Goal: Transaction & Acquisition: Purchase product/service

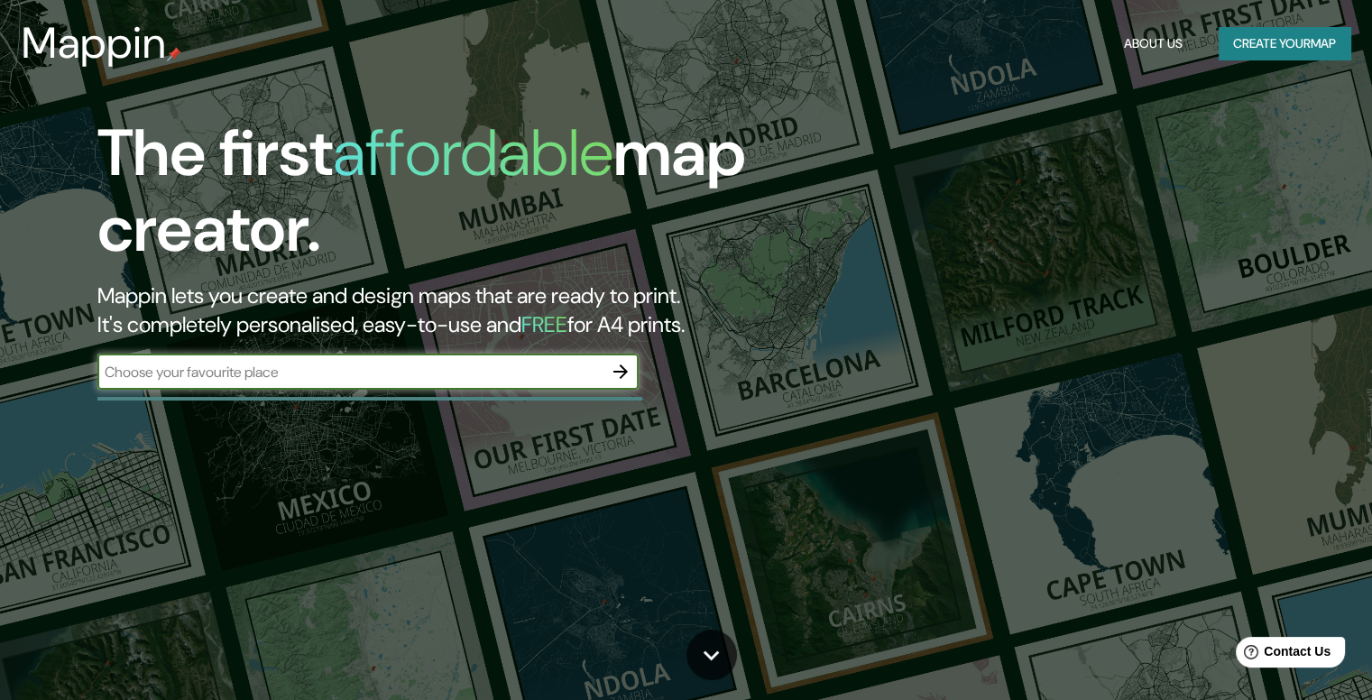
click at [425, 380] on input "text" at bounding box center [349, 372] width 505 height 21
type input "[GEOGRAPHIC_DATA]"
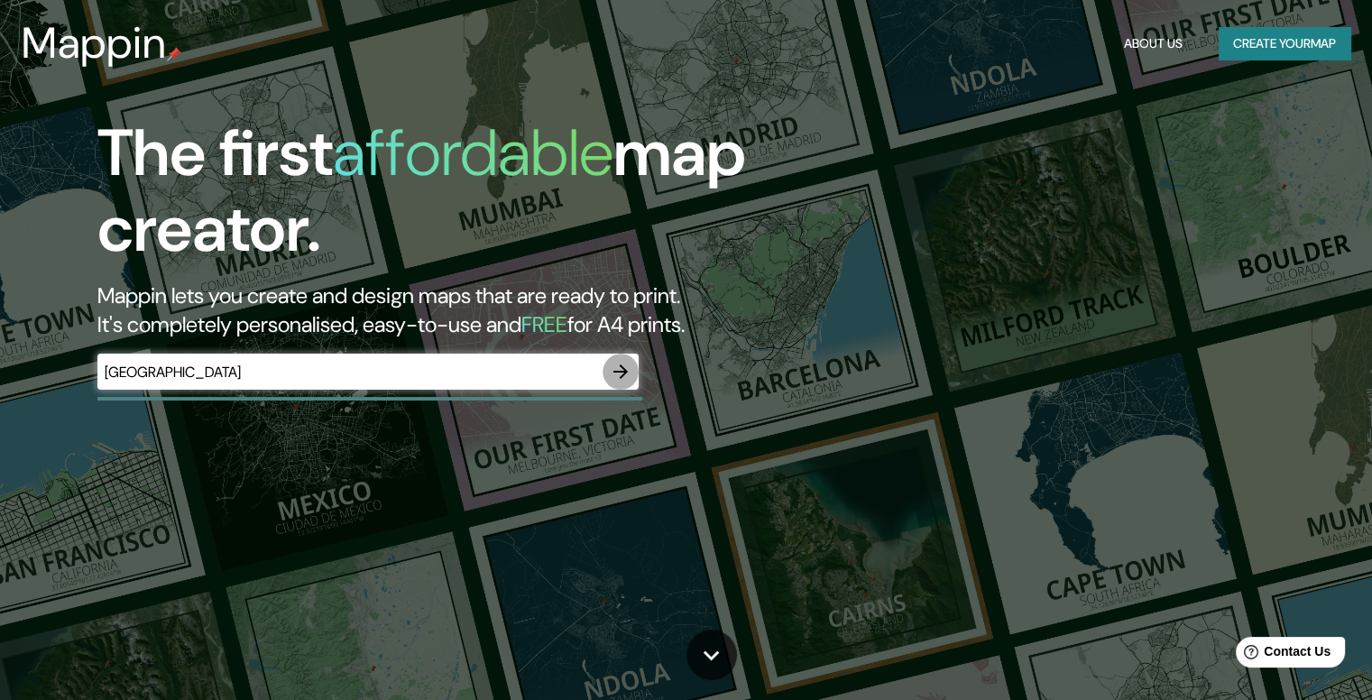
click at [611, 373] on icon "button" at bounding box center [621, 372] width 22 height 22
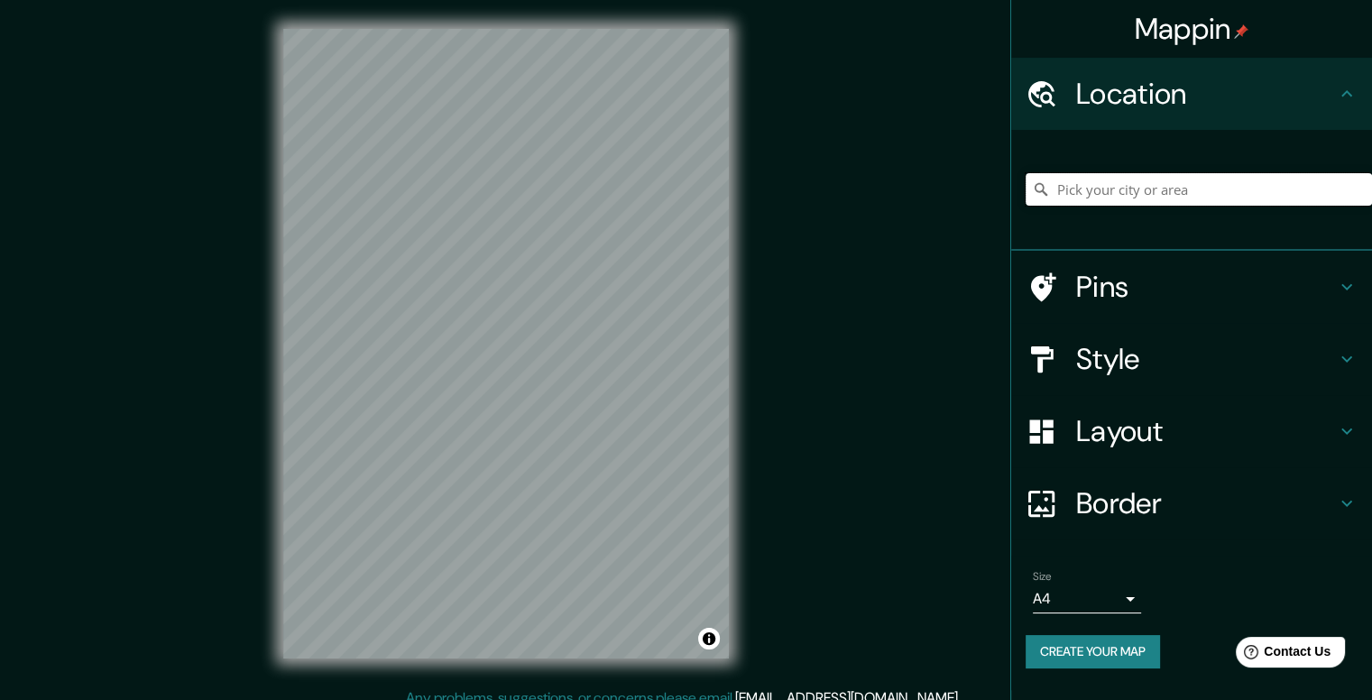
click at [1029, 191] on input "Pick your city or area" at bounding box center [1199, 189] width 346 height 32
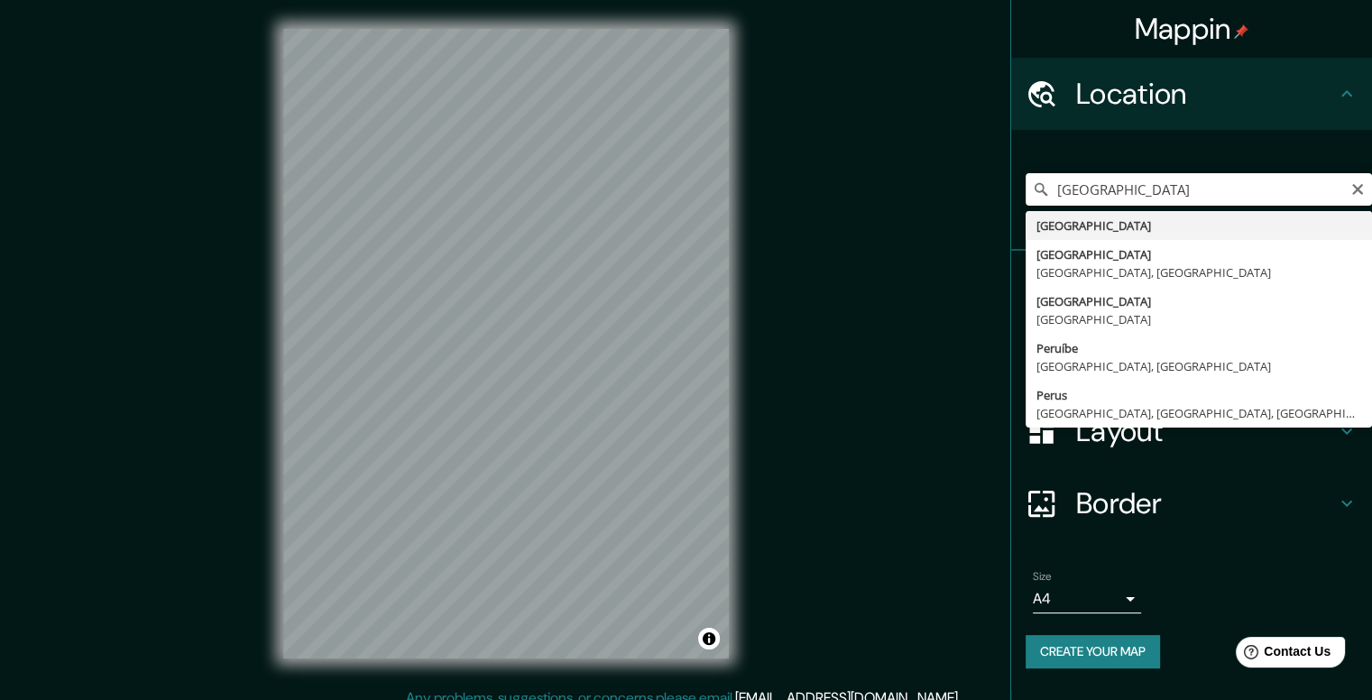
type input "[GEOGRAPHIC_DATA]"
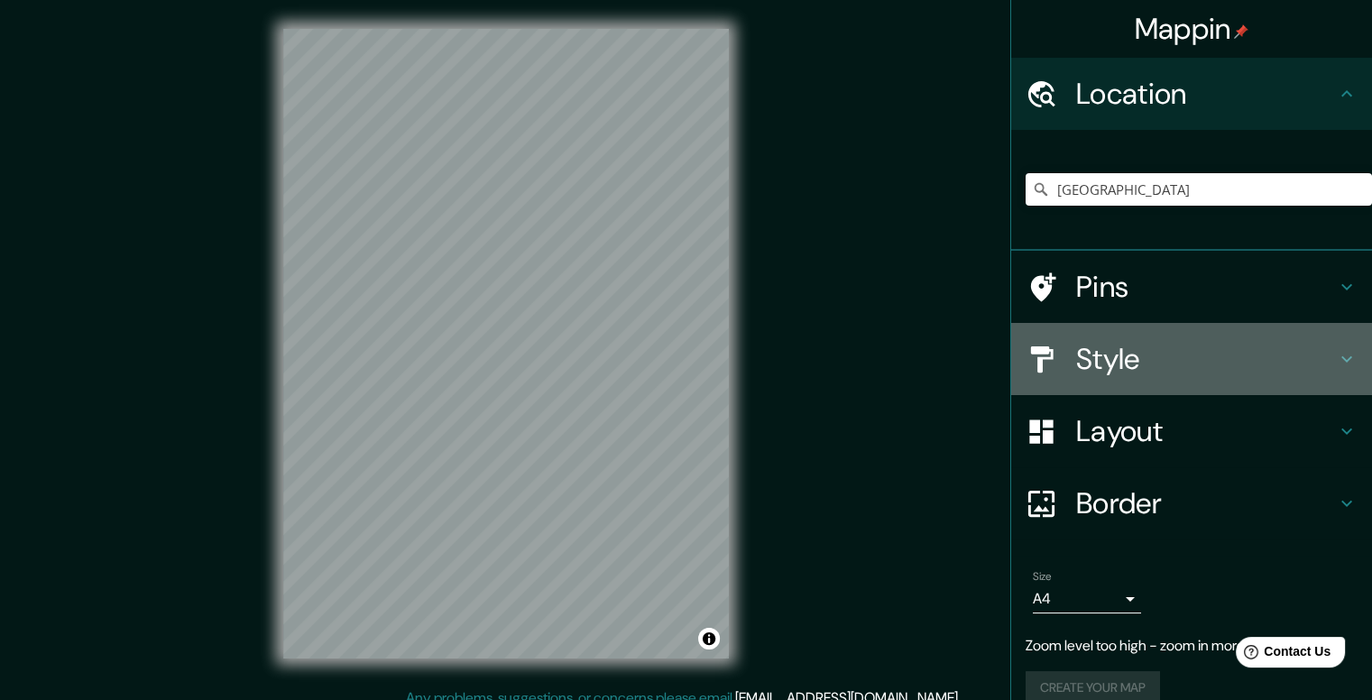
click at [1029, 365] on h4 "Style" at bounding box center [1206, 359] width 260 height 36
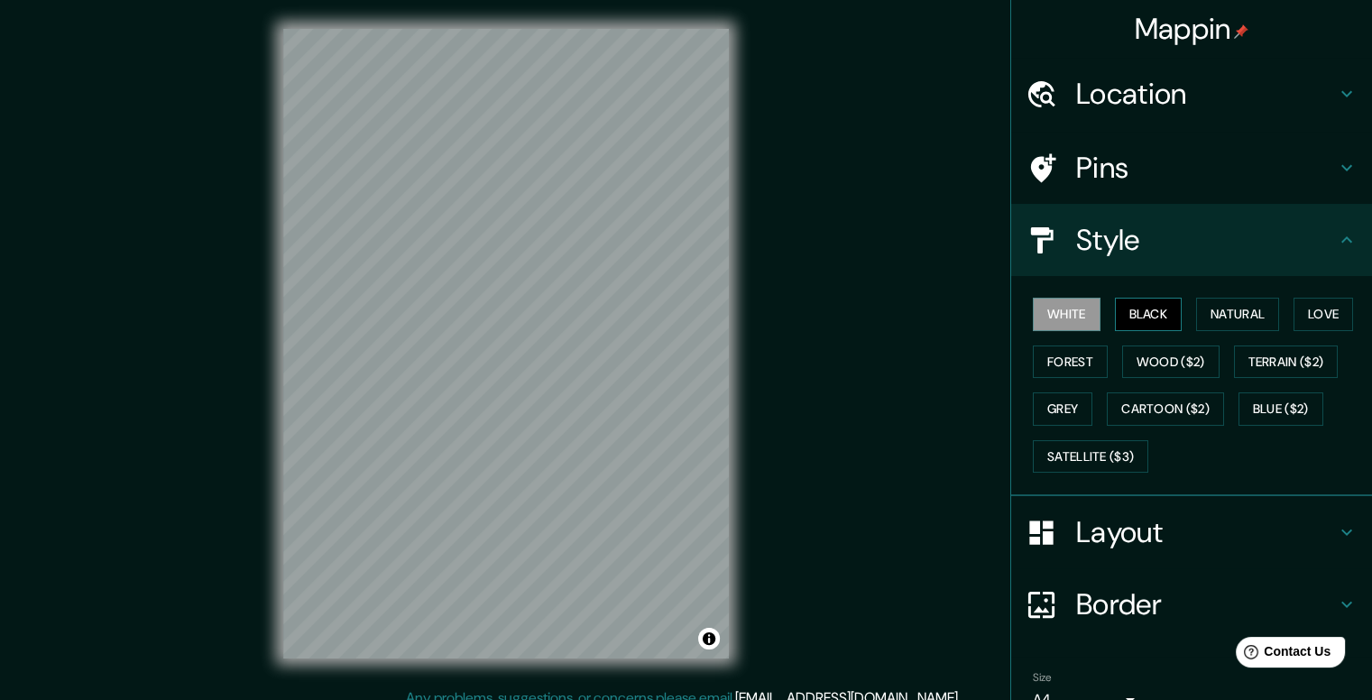
click at [1029, 314] on button "Black" at bounding box center [1149, 314] width 68 height 33
click at [1029, 310] on button "White" at bounding box center [1067, 314] width 68 height 33
click at [1029, 313] on button "Natural" at bounding box center [1237, 314] width 83 height 33
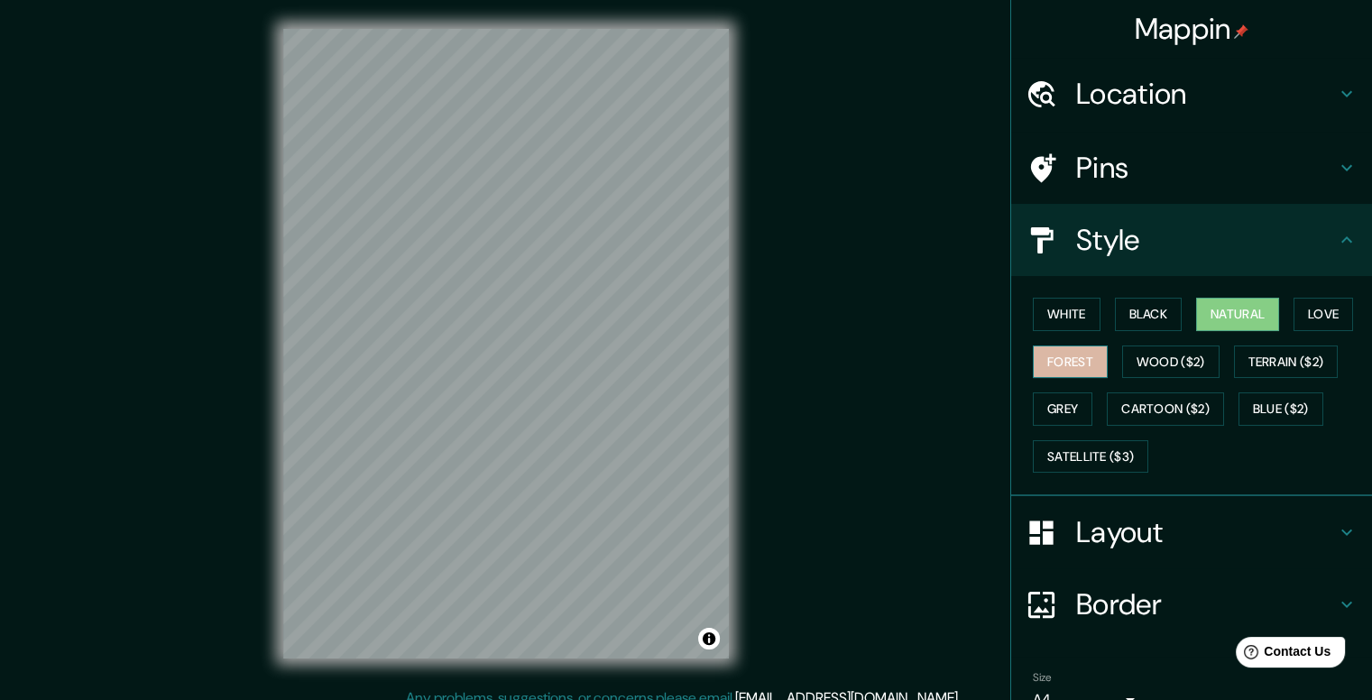
click at [1029, 359] on button "Forest" at bounding box center [1070, 362] width 75 height 33
click at [1029, 392] on button "Grey" at bounding box center [1063, 408] width 60 height 33
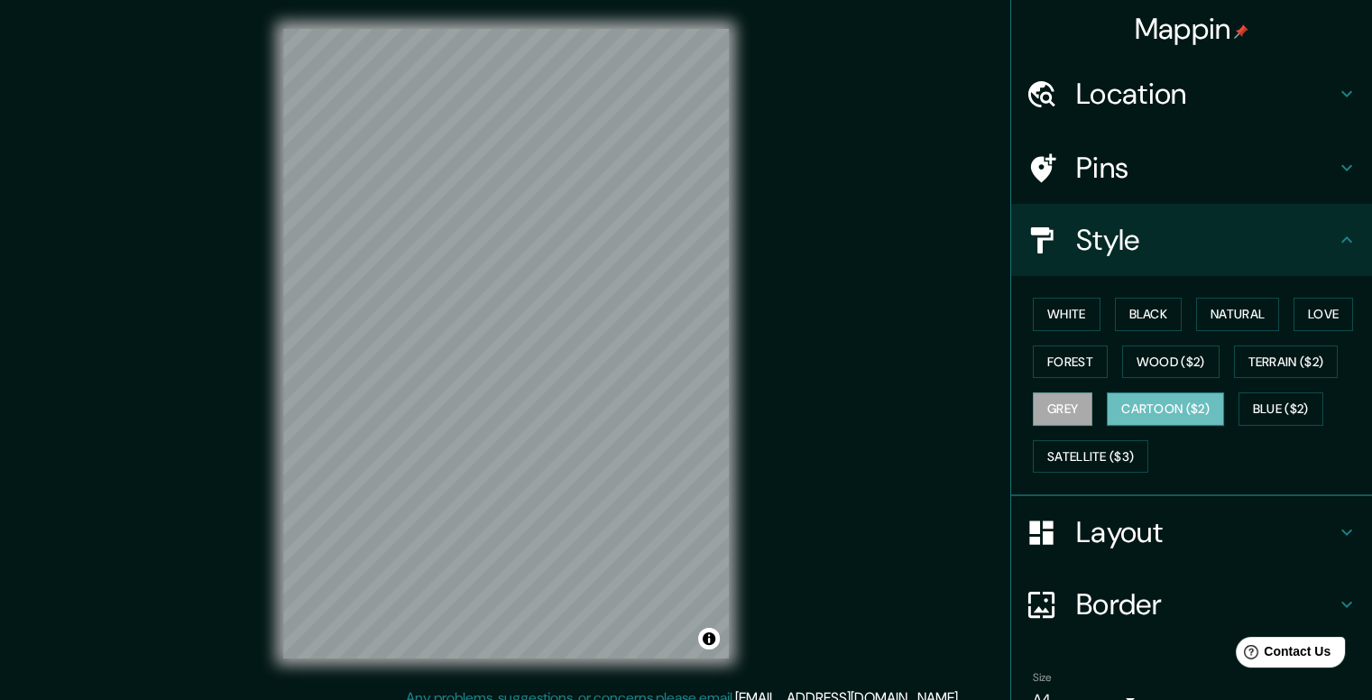
click at [1029, 394] on button "Cartoon ($2)" at bounding box center [1165, 408] width 117 height 33
click at [1029, 432] on div "White Black Natural Love Forest Wood ($2) Terrain ($2) Grey Cartoon ($2) Blue (…" at bounding box center [1199, 384] width 346 height 189
click at [1029, 445] on button "Satellite ($3)" at bounding box center [1090, 456] width 115 height 33
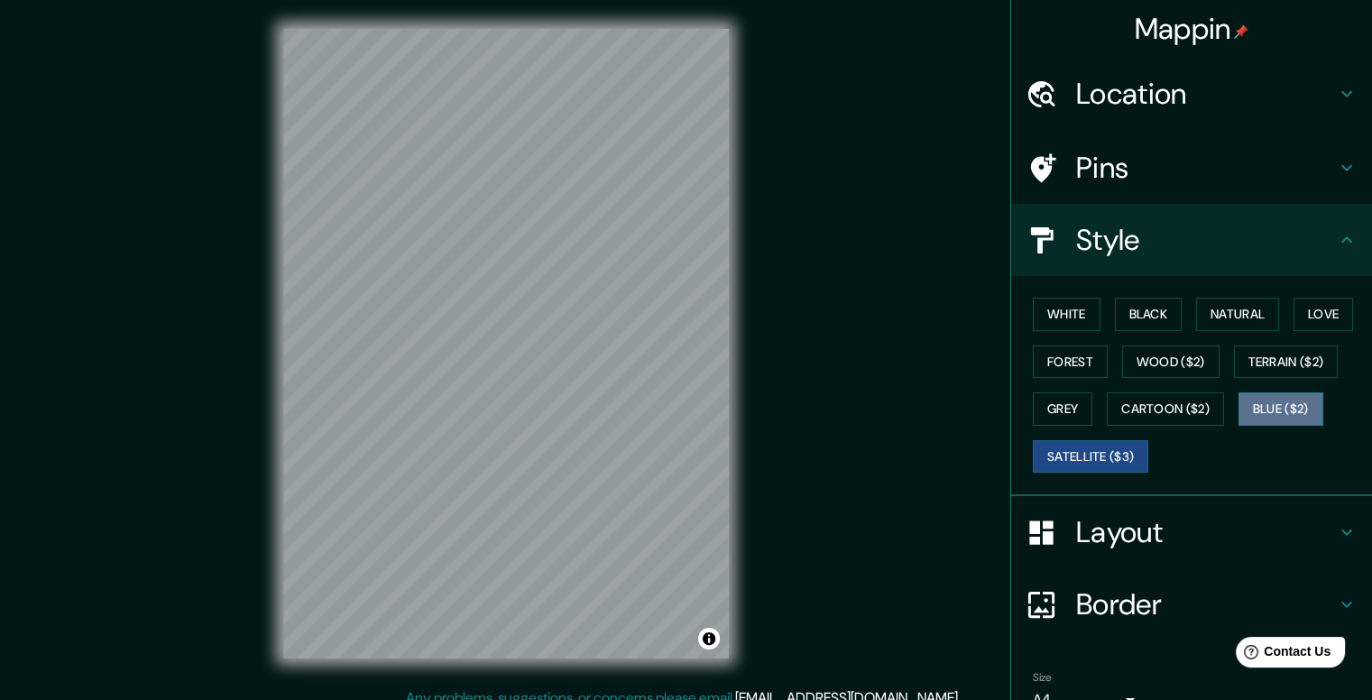
click at [1029, 408] on button "Blue ($2)" at bounding box center [1281, 408] width 85 height 33
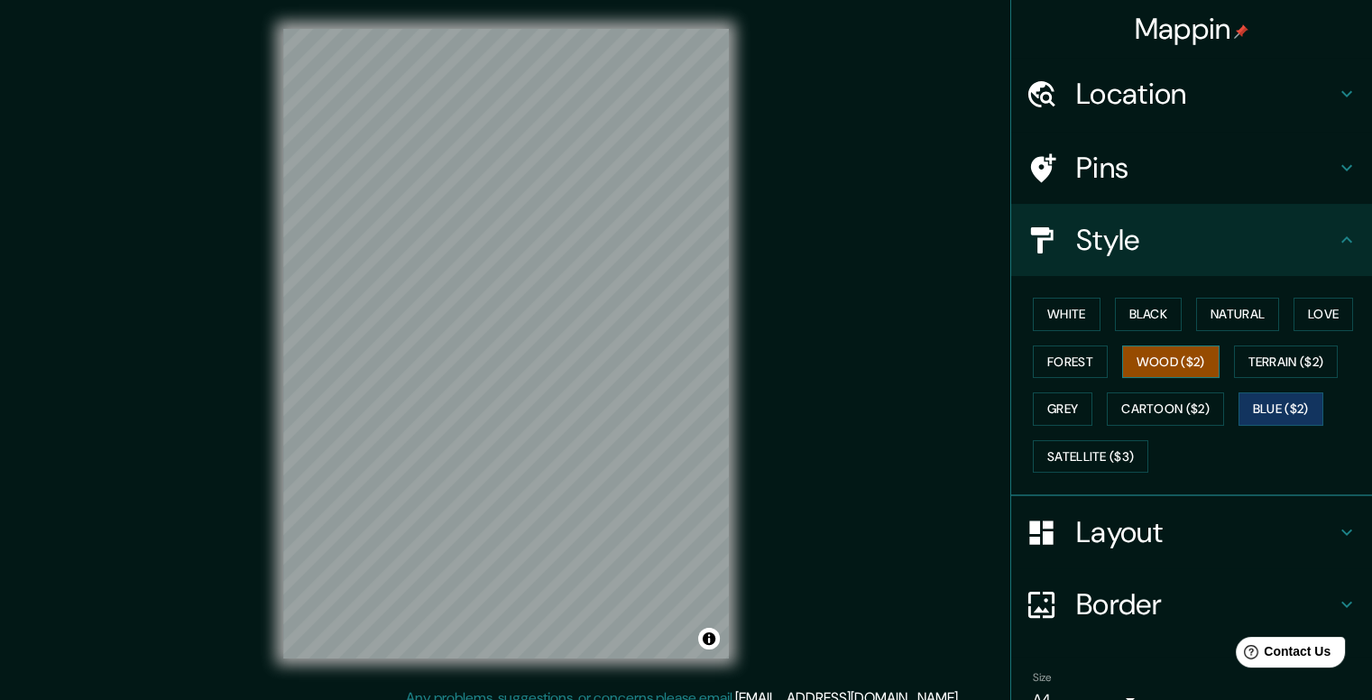
click at [1029, 364] on button "Wood ($2)" at bounding box center [1170, 362] width 97 height 33
click at [1029, 303] on button "Black" at bounding box center [1149, 314] width 68 height 33
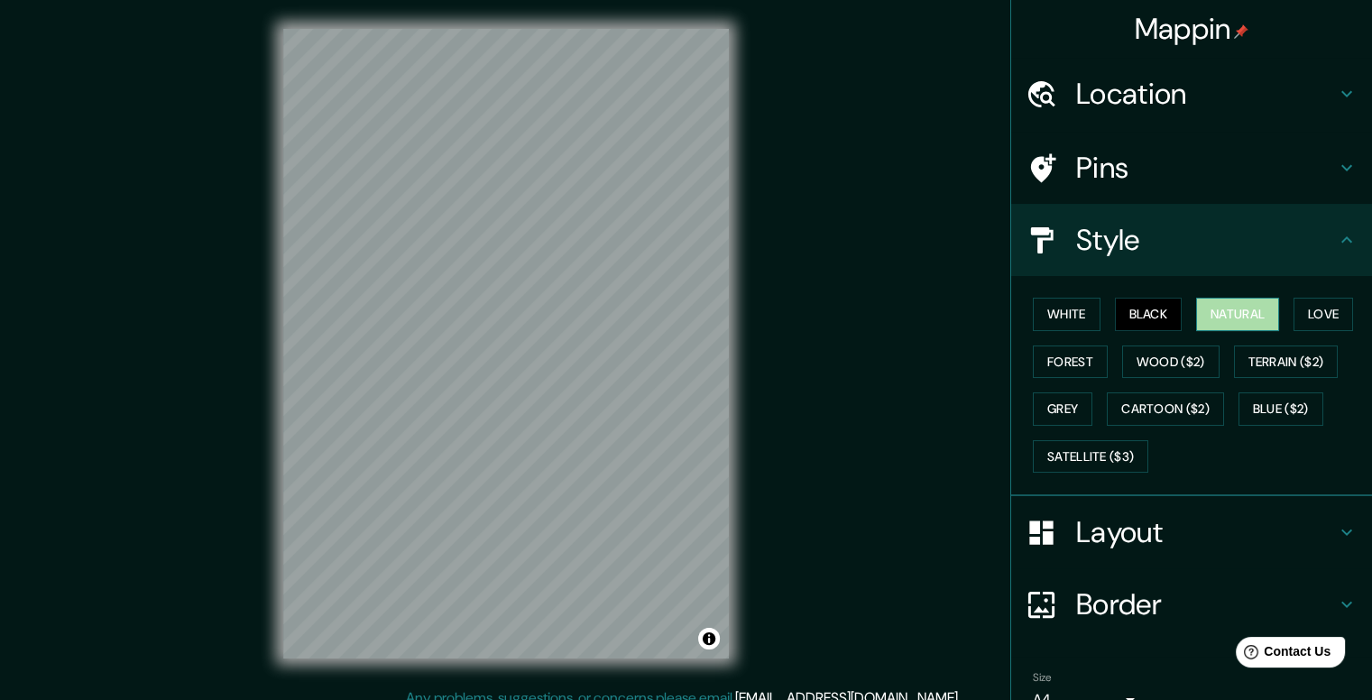
click at [1029, 320] on button "Natural" at bounding box center [1237, 314] width 83 height 33
click at [1029, 364] on button "Terrain ($2)" at bounding box center [1286, 362] width 105 height 33
click at [1029, 318] on button "Natural" at bounding box center [1237, 314] width 83 height 33
click at [191, 361] on div "Mappin Location [GEOGRAPHIC_DATA] Pins Style White Black Natural Love Forest Wo…" at bounding box center [686, 358] width 1372 height 716
